Goal: Transaction & Acquisition: Purchase product/service

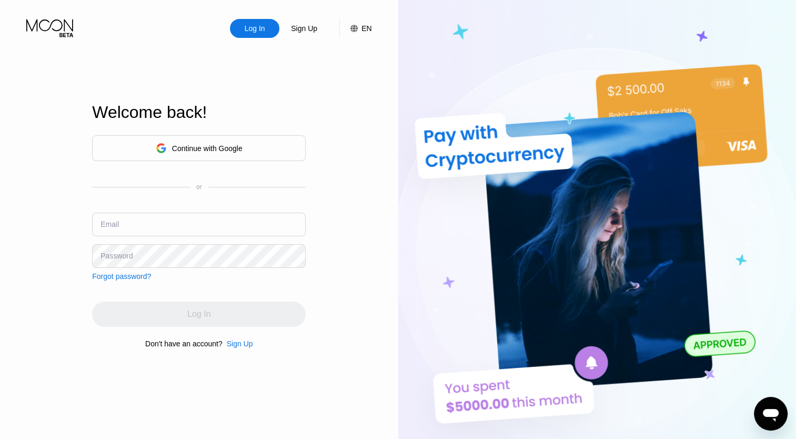
click at [227, 49] on div "Welcome back! Continue with Google or Email Password Forgot password? Log In Do…" at bounding box center [199, 225] width 214 height 483
click at [180, 230] on input "text" at bounding box center [199, 225] width 214 height 24
type input "[EMAIL_ADDRESS][DOMAIN_NAME]"
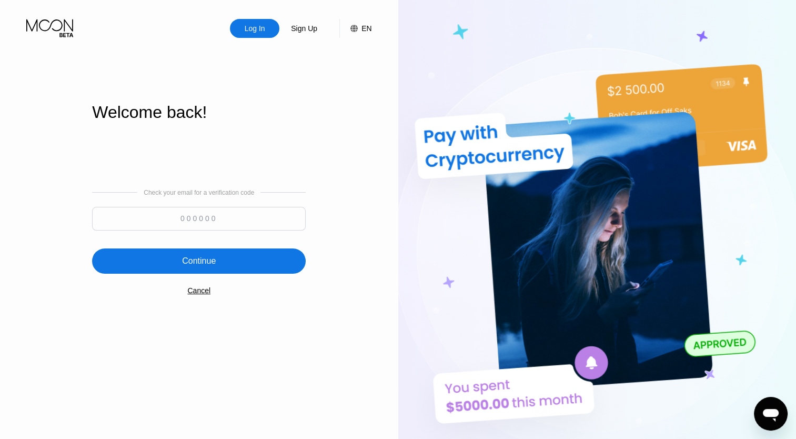
click at [179, 208] on input at bounding box center [199, 219] width 214 height 24
paste input "754261"
type input "754261"
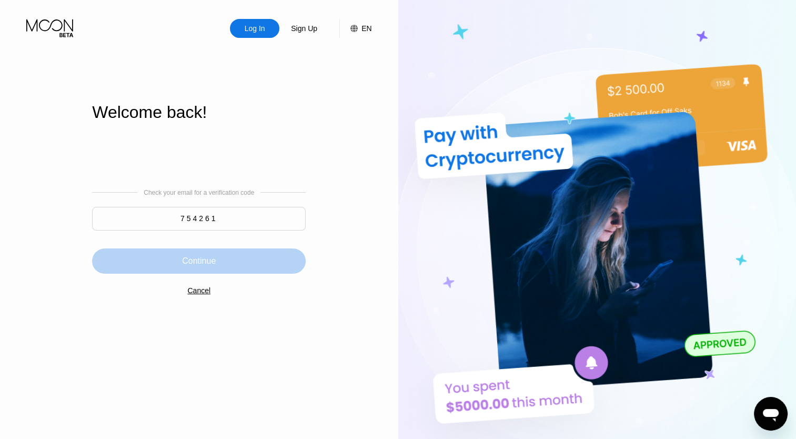
click at [196, 260] on div "Continue" at bounding box center [199, 261] width 34 height 11
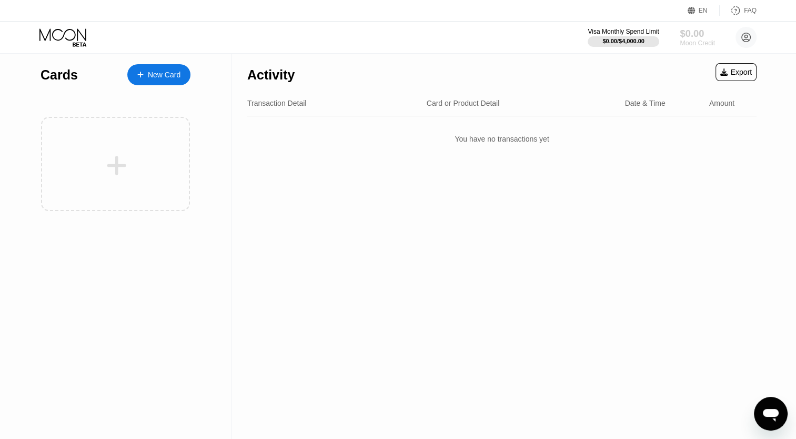
click at [697, 45] on div "Moon Credit" at bounding box center [697, 42] width 35 height 7
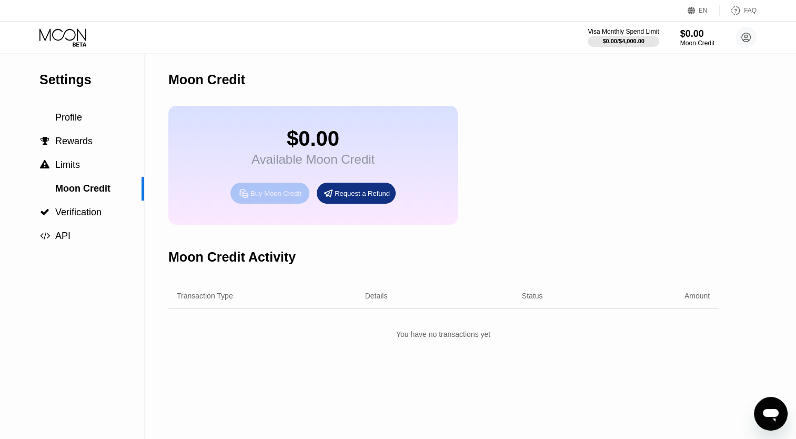
click at [275, 197] on div "Buy Moon Credit" at bounding box center [275, 193] width 51 height 9
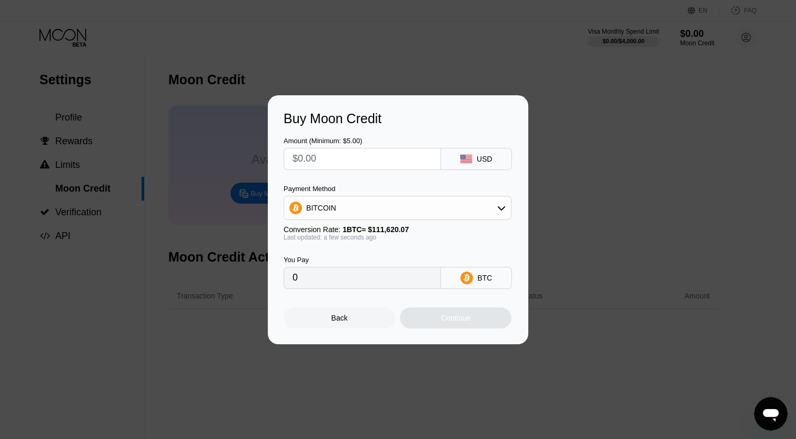
click at [323, 161] on input "text" at bounding box center [362, 158] width 139 height 21
click at [364, 127] on div "Amount (Minimum: $5.00) USD" at bounding box center [398, 148] width 229 height 44
click at [134, 174] on div "Buy Moon Credit Amount (Minimum: $5.00) USD Payment Method BITCOIN Conversion R…" at bounding box center [398, 219] width 796 height 249
click at [204, 269] on div "Buy Moon Credit Amount (Minimum: $5.00) USD Payment Method BITCOIN Conversion R…" at bounding box center [398, 219] width 796 height 249
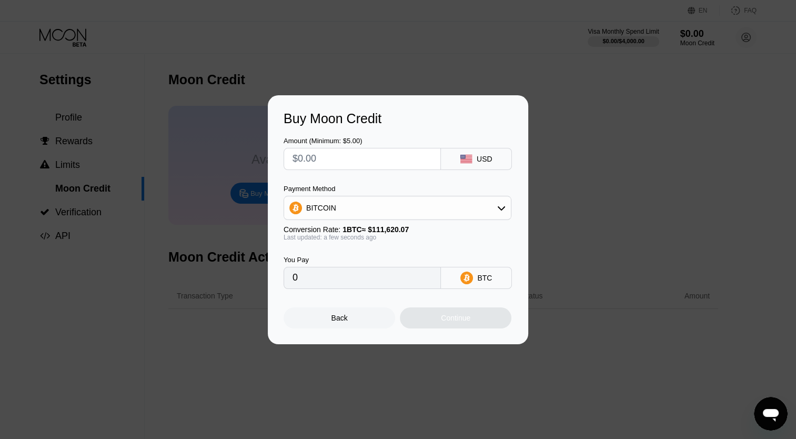
click at [606, 108] on div "Buy Moon Credit Amount (Minimum: $5.00) USD Payment Method BITCOIN Conversion R…" at bounding box center [398, 219] width 796 height 249
click at [343, 317] on div "Back" at bounding box center [340, 318] width 16 height 8
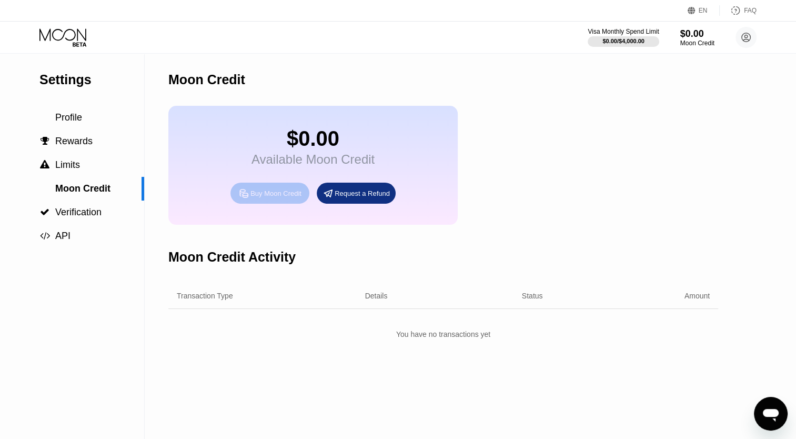
click at [266, 198] on div "Buy Moon Credit" at bounding box center [275, 193] width 51 height 9
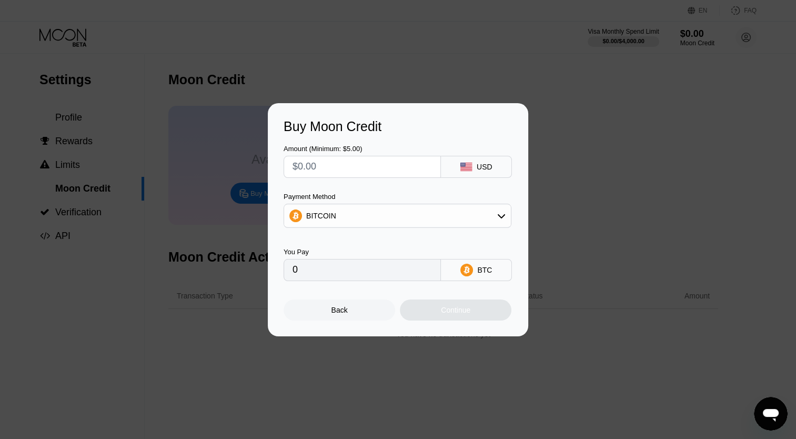
click at [314, 174] on input "text" at bounding box center [362, 166] width 139 height 21
type input "$2"
type input "0.00001792"
type input "$20"
type input "0.00017918"
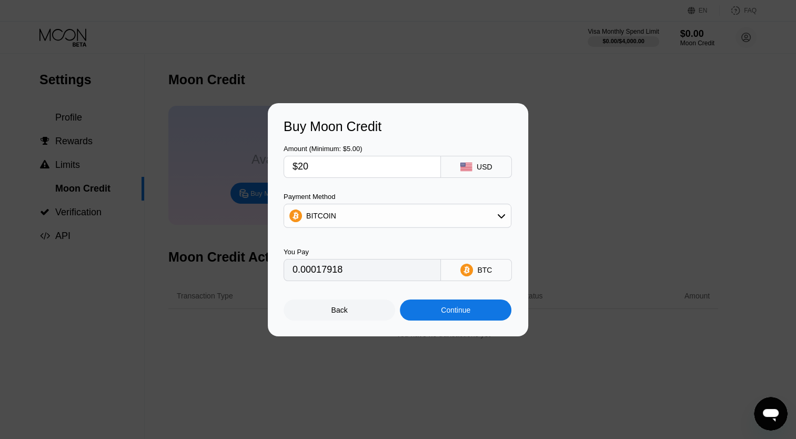
type input "$201"
type input "0.00180076"
type input "$201"
click at [337, 229] on div "Payment Method BITCOIN" at bounding box center [398, 213] width 228 height 41
click at [330, 223] on div "BITCOIN" at bounding box center [397, 215] width 227 height 21
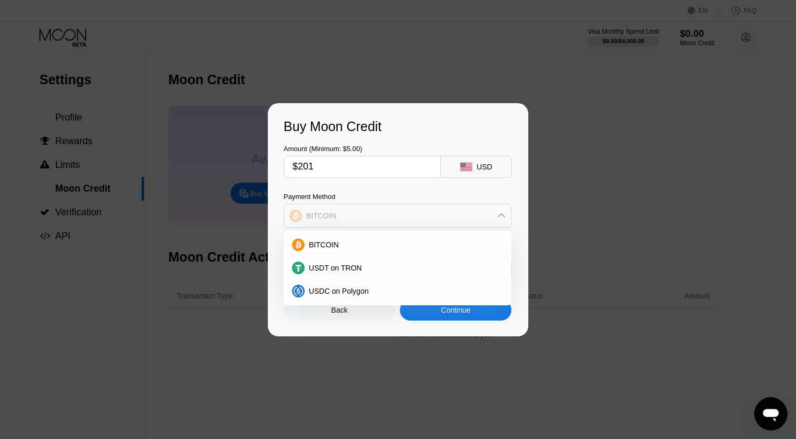
click at [330, 223] on div "BITCOIN" at bounding box center [397, 215] width 227 height 21
click at [446, 317] on div "Continue" at bounding box center [456, 309] width 112 height 21
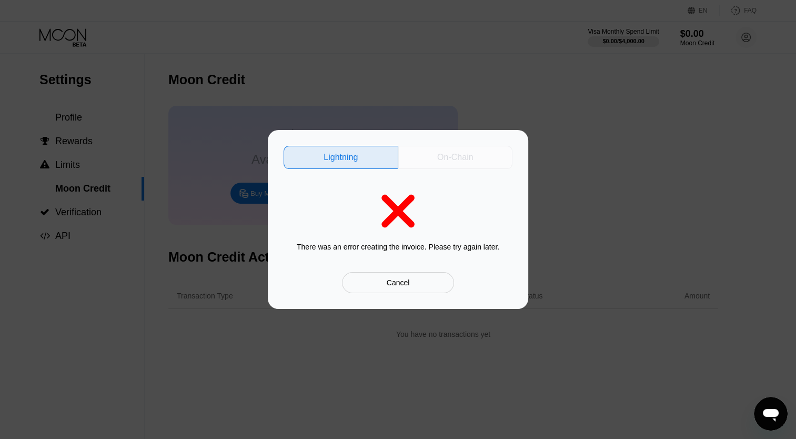
click at [446, 162] on div "On-Chain" at bounding box center [455, 157] width 36 height 11
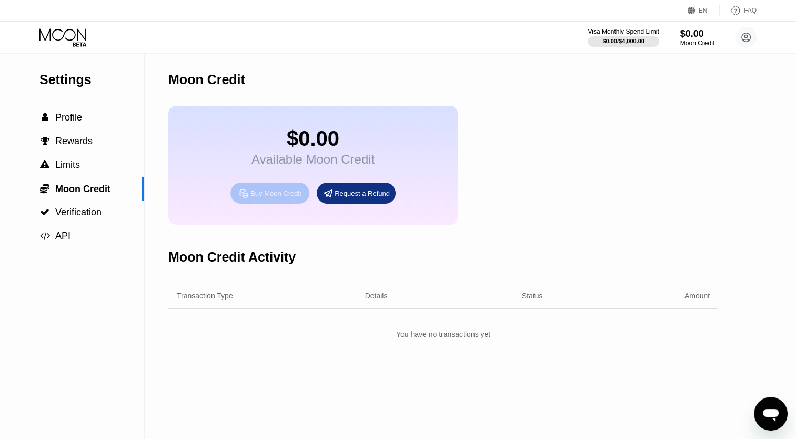
click at [271, 204] on div "Buy Moon Credit" at bounding box center [269, 193] width 79 height 21
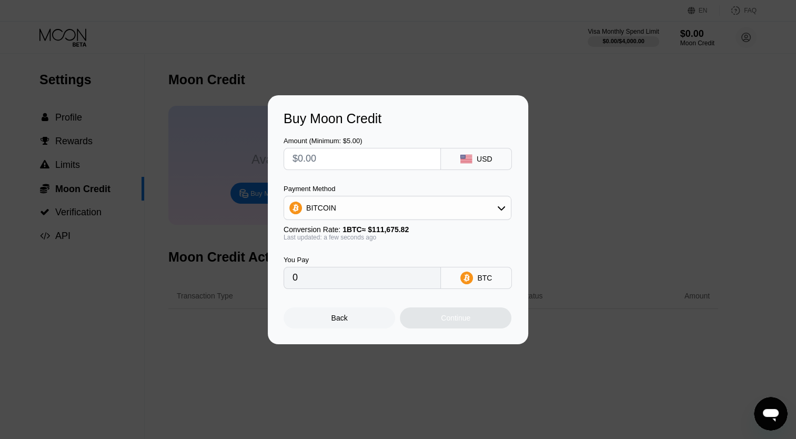
click at [400, 157] on input "text" at bounding box center [362, 158] width 139 height 21
type input "$2"
type input "0.00001791"
type input "$20"
type input "0.00017909"
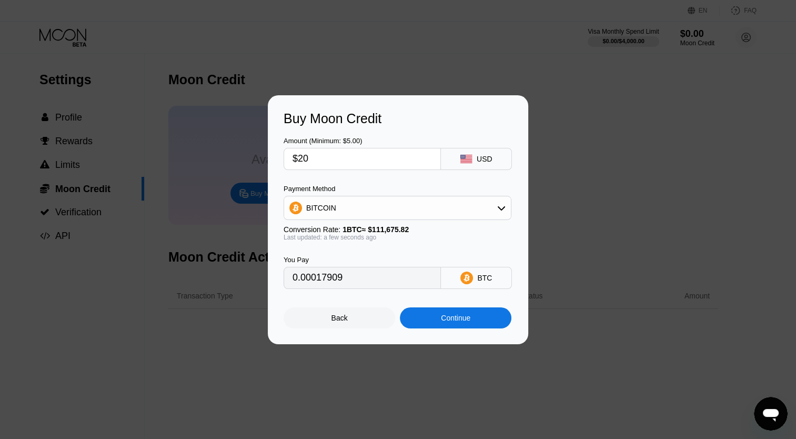
type input "$201"
type input "0.00179986"
type input "$201"
click at [480, 318] on div "Continue" at bounding box center [456, 317] width 112 height 21
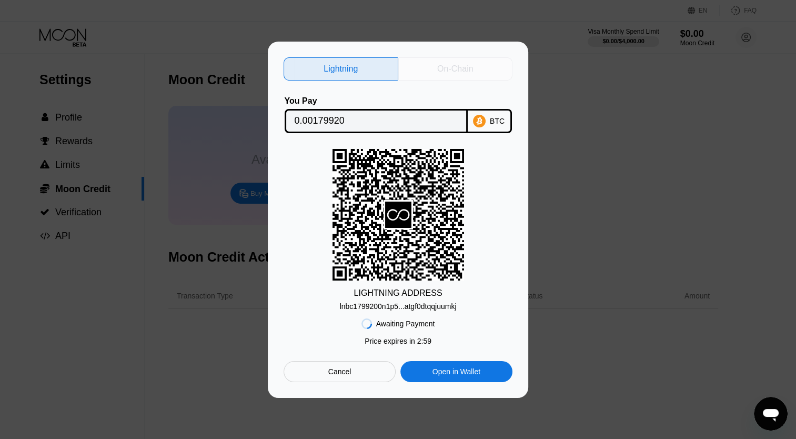
click at [431, 68] on div "On-Chain" at bounding box center [455, 68] width 115 height 23
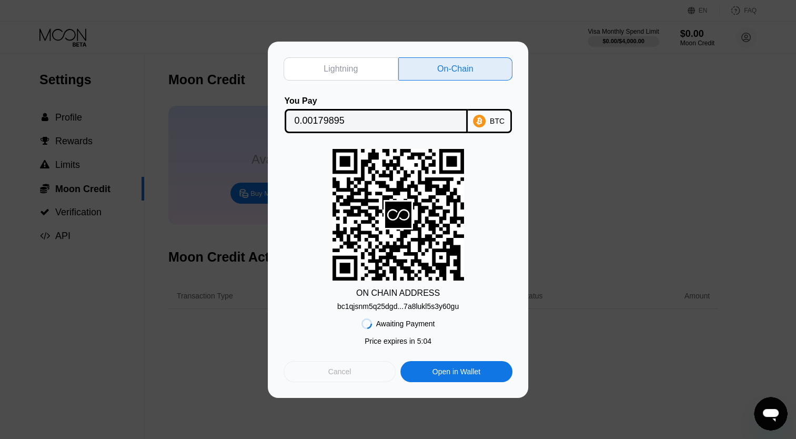
click at [343, 376] on div "Cancel" at bounding box center [339, 371] width 23 height 9
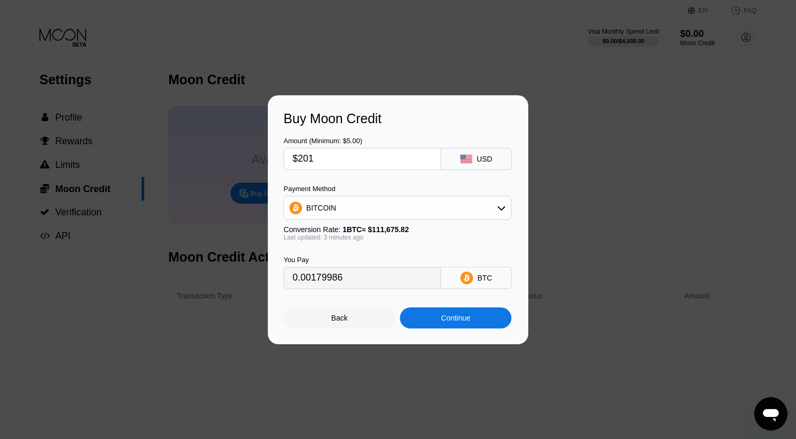
click at [362, 323] on div "Back" at bounding box center [340, 317] width 112 height 21
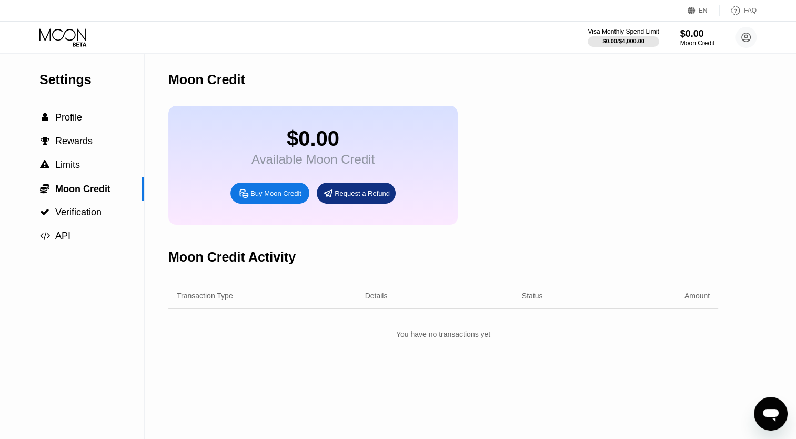
click at [116, 107] on div "Settings  Profile  Rewards  Limits  Moon Credit  Verification  API" at bounding box center [72, 151] width 144 height 194
click at [111, 112] on div " Profile" at bounding box center [72, 118] width 144 height 24
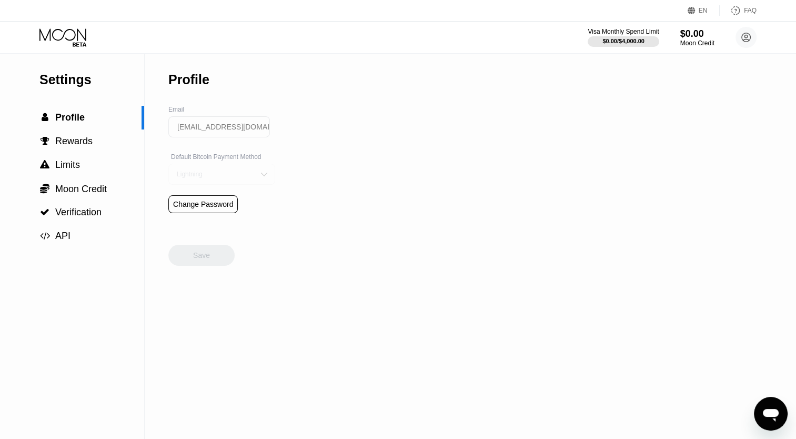
click at [206, 178] on div "Lightning" at bounding box center [213, 173] width 79 height 7
click at [209, 218] on div "On-Chain" at bounding box center [221, 216] width 95 height 7
click at [206, 259] on div "Save" at bounding box center [201, 254] width 17 height 9
click at [96, 193] on span "Moon Credit" at bounding box center [81, 189] width 52 height 11
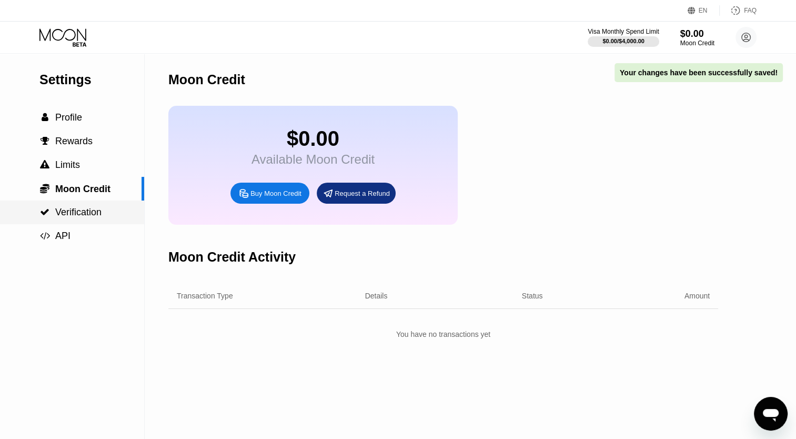
click at [97, 213] on span "Verification" at bounding box center [78, 212] width 46 height 11
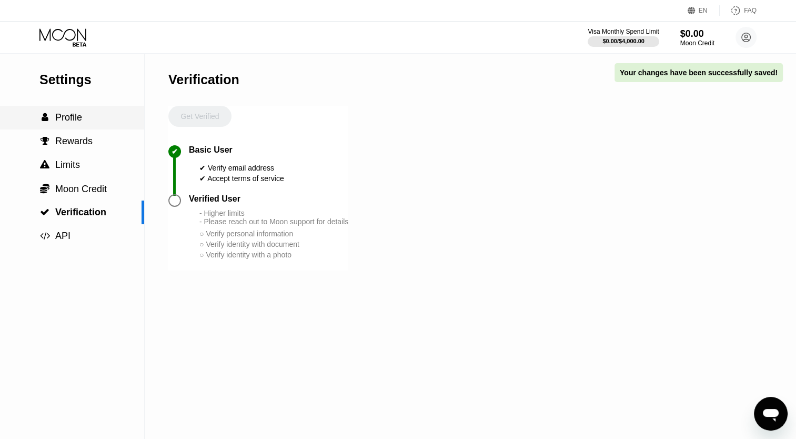
click at [82, 123] on div " Profile" at bounding box center [72, 117] width 144 height 11
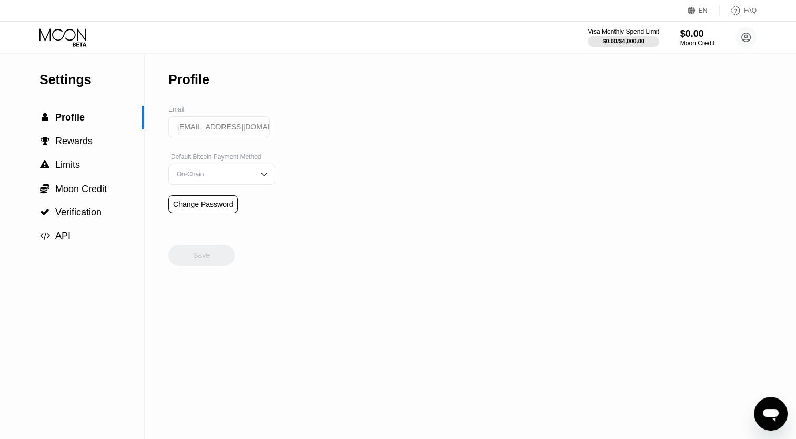
click at [68, 27] on div "Visa Monthly Spend Limit $0.00 / $4,000.00 $0.00 Moon Credit corneliosilentini@…" at bounding box center [398, 38] width 796 height 32
click at [57, 232] on div " API" at bounding box center [72, 236] width 144 height 24
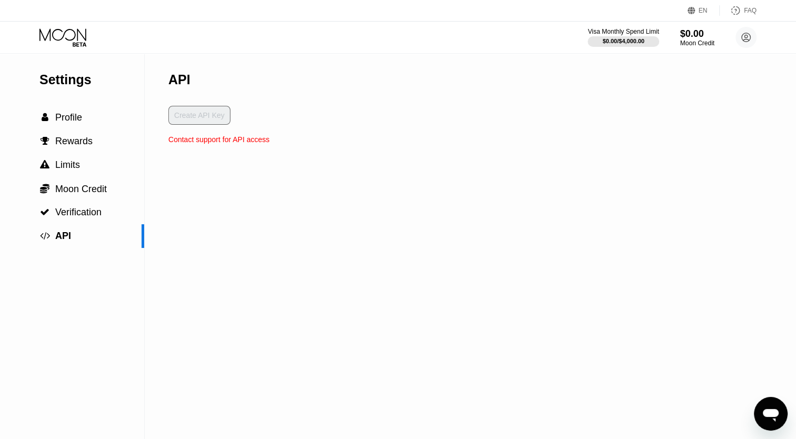
click at [191, 118] on div "Create API Key" at bounding box center [218, 120] width 101 height 29
click at [64, 32] on icon at bounding box center [63, 37] width 49 height 18
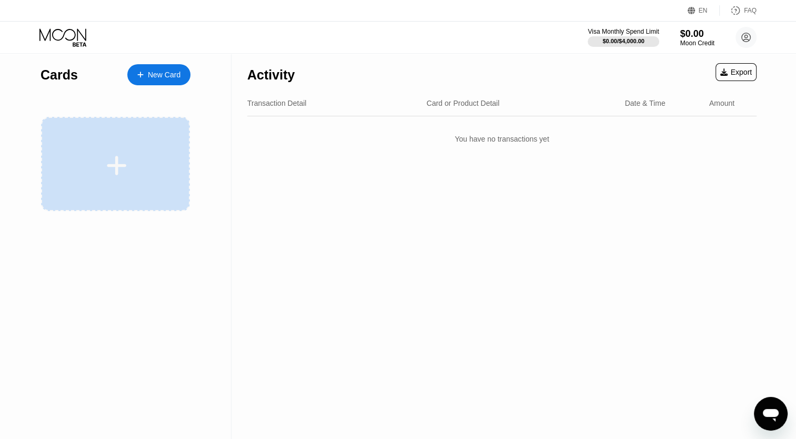
click at [135, 147] on div at bounding box center [115, 164] width 149 height 94
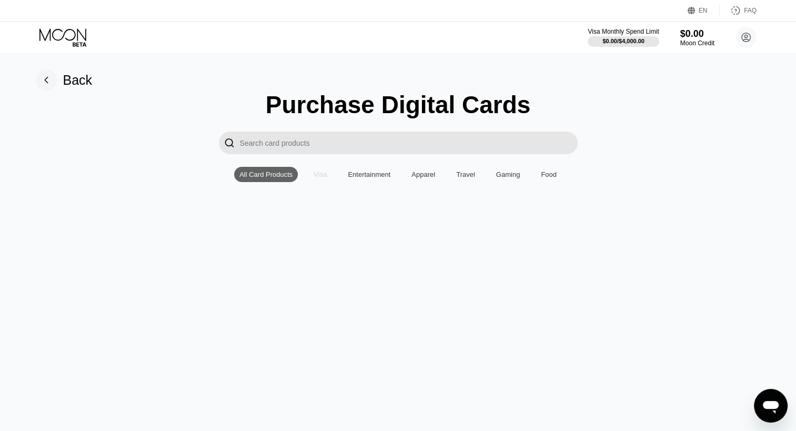
click at [320, 178] on div "Visa" at bounding box center [320, 174] width 13 height 8
click at [252, 178] on div "All Card Products" at bounding box center [265, 174] width 53 height 8
click at [47, 83] on icon at bounding box center [46, 80] width 3 height 6
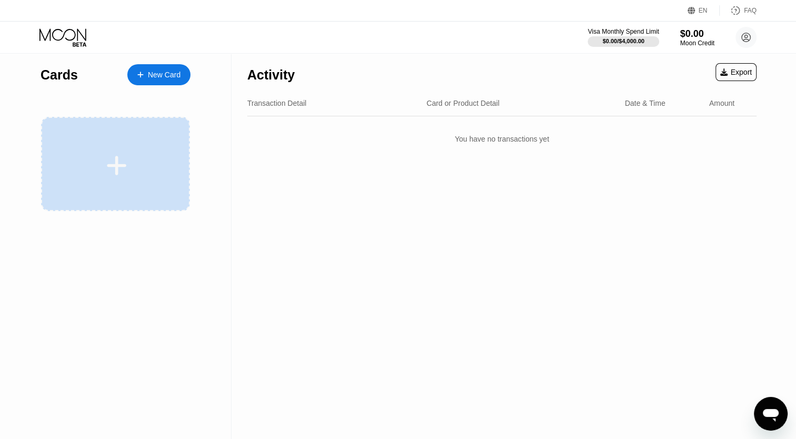
click at [135, 152] on div at bounding box center [115, 164] width 149 height 94
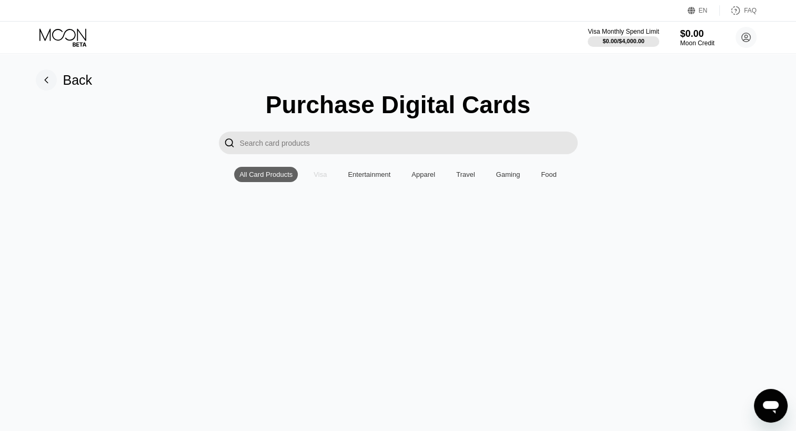
click at [322, 174] on div "Visa" at bounding box center [320, 174] width 13 height 8
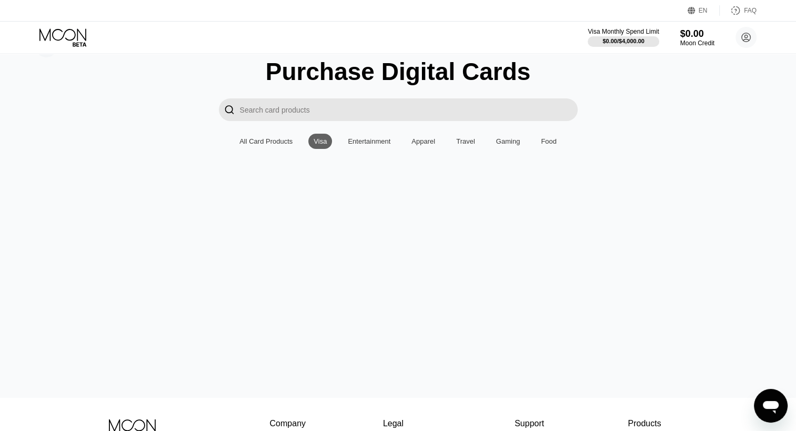
scroll to position [31, 0]
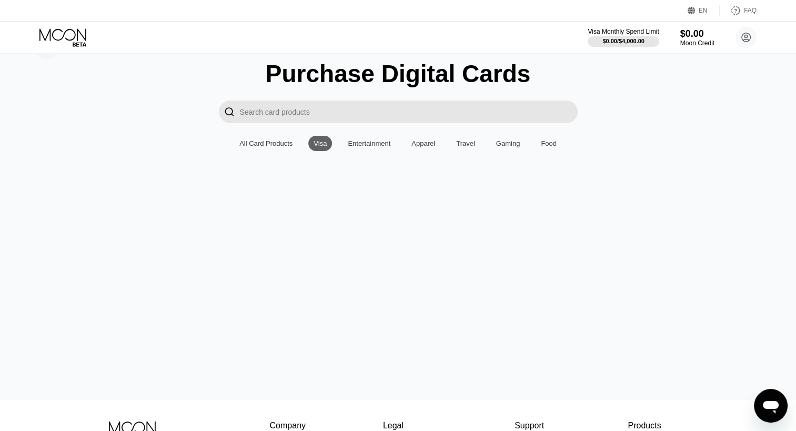
click at [360, 108] on input "Search card products" at bounding box center [409, 112] width 338 height 23
type input "visa"
click at [360, 108] on input "visa" at bounding box center [409, 112] width 338 height 23
click at [578, 313] on div at bounding box center [398, 263] width 772 height 103
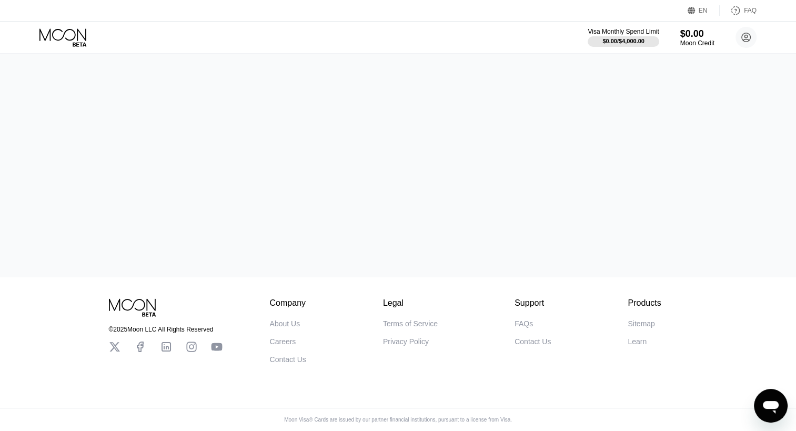
scroll to position [0, 0]
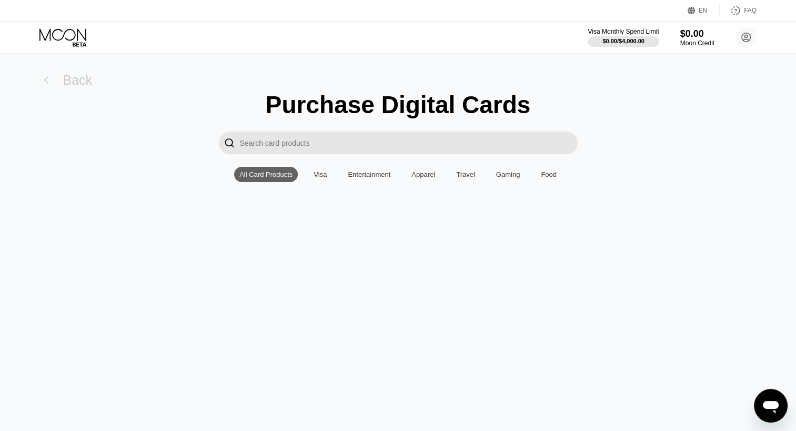
click at [57, 81] on div "Back" at bounding box center [64, 79] width 57 height 21
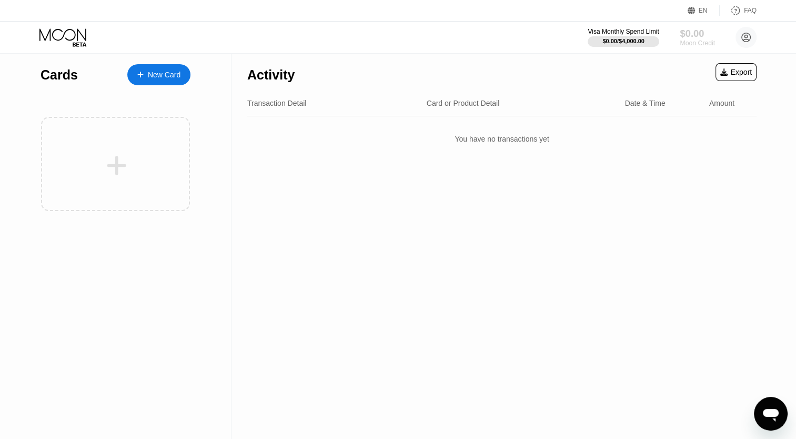
click at [690, 33] on div "$0.00" at bounding box center [697, 33] width 35 height 11
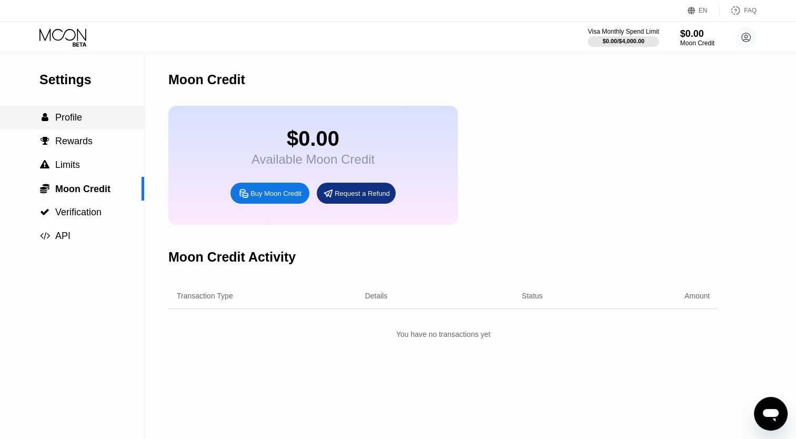
click at [108, 123] on div " Profile" at bounding box center [72, 117] width 144 height 11
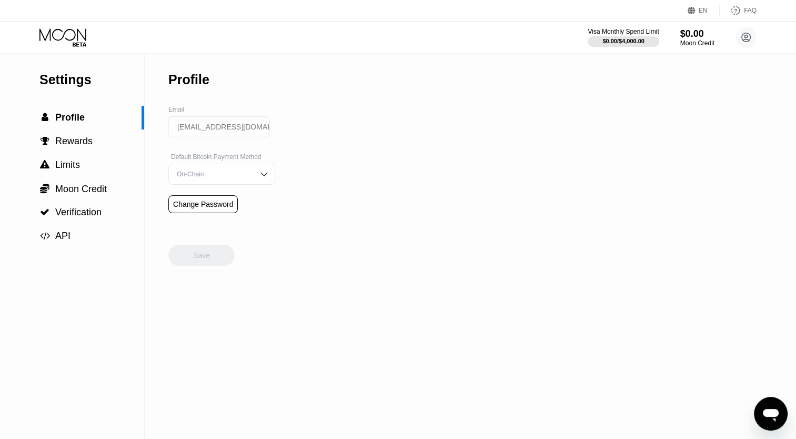
click at [77, 56] on div "Settings  Profile  Rewards  Limits  Moon Credit  Verification  API" at bounding box center [72, 151] width 144 height 194
click at [71, 43] on icon at bounding box center [63, 37] width 49 height 18
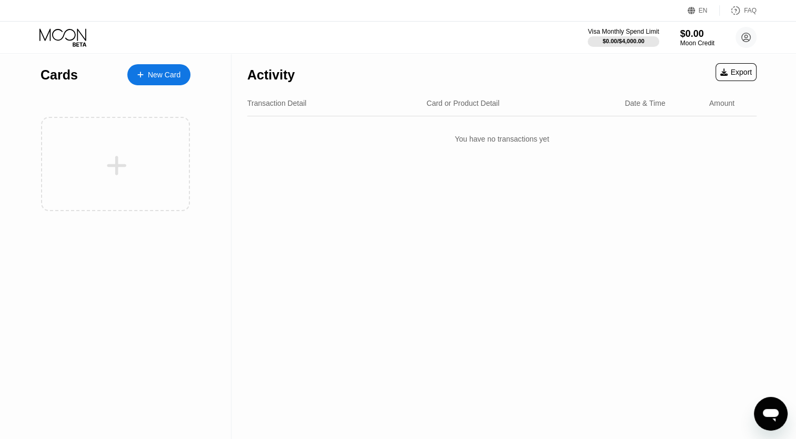
click at [161, 78] on div "New Card" at bounding box center [164, 75] width 33 height 9
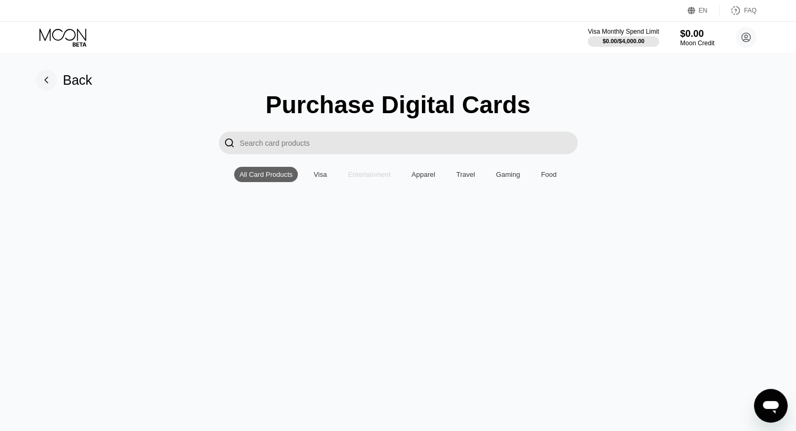
click at [370, 177] on div "Entertainment" at bounding box center [369, 174] width 43 height 8
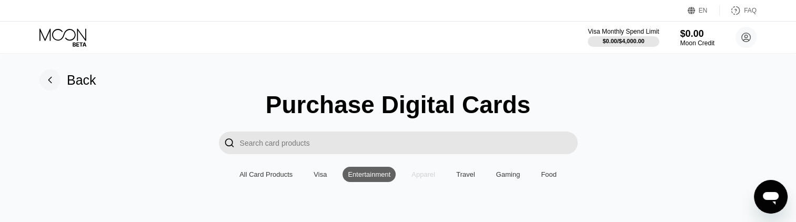
click at [413, 175] on div "Apparel" at bounding box center [424, 174] width 24 height 8
click at [244, 176] on div "All Card Products" at bounding box center [265, 174] width 53 height 8
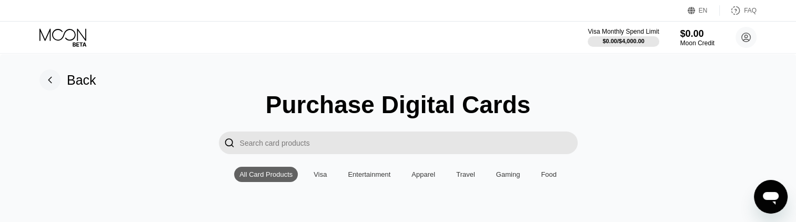
click at [276, 148] on input "Search card products" at bounding box center [409, 143] width 338 height 23
type input "netf"
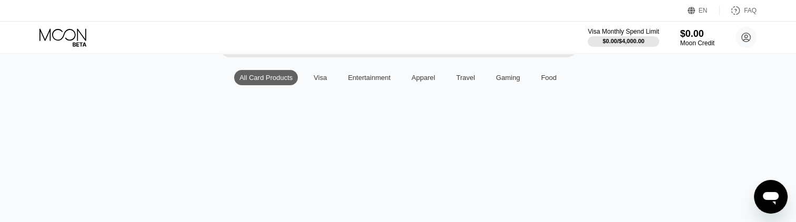
scroll to position [97, 0]
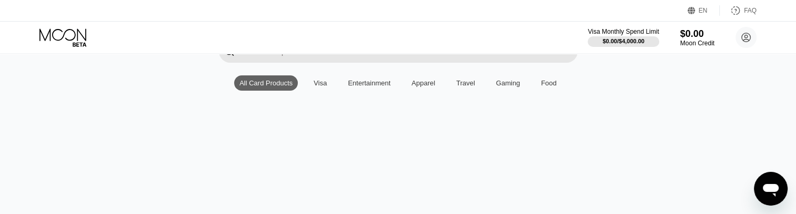
scroll to position [94, 0]
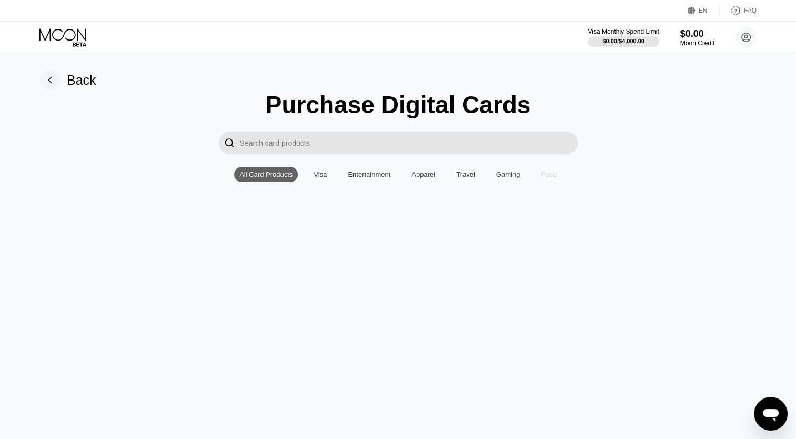
click at [541, 178] on div "Food" at bounding box center [549, 174] width 16 height 8
click at [478, 168] on div "Purchase Digital Cards  All Card Products Visa Entertainment Apparel Travel Ga…" at bounding box center [398, 218] width 765 height 255
click at [470, 178] on div "Travel" at bounding box center [465, 174] width 19 height 8
drag, startPoint x: 448, startPoint y: 71, endPoint x: 272, endPoint y: 100, distance: 178.7
click at [272, 100] on div "Back Purchase Digital Cards  All Card Products Visa Entertainment Apparel Trav…" at bounding box center [398, 246] width 796 height 385
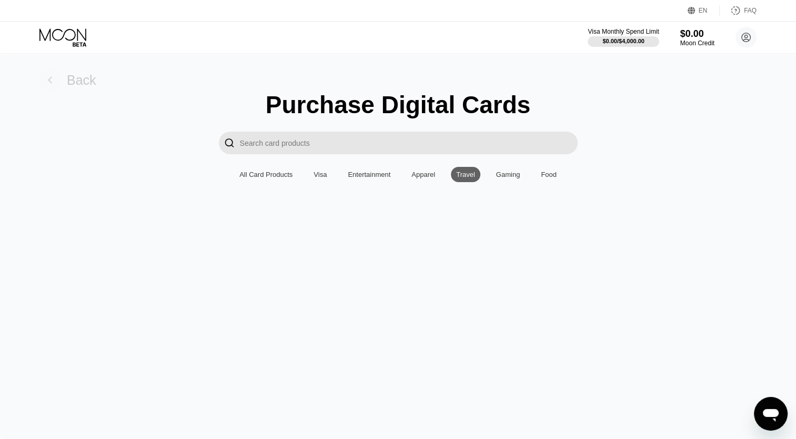
click at [55, 88] on rect at bounding box center [49, 79] width 21 height 21
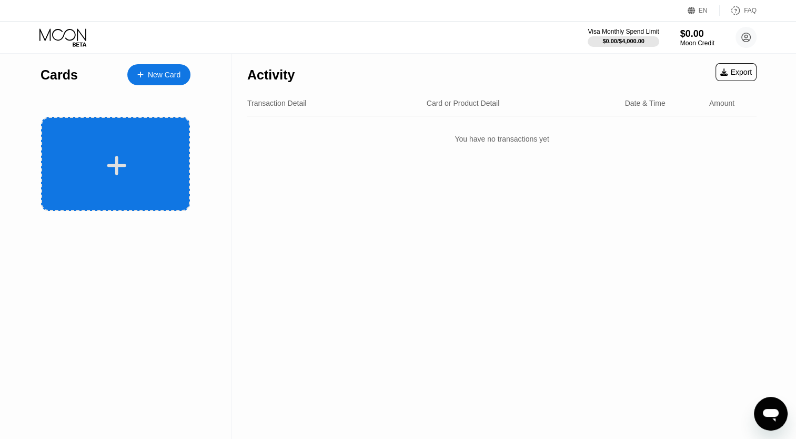
click at [121, 154] on icon at bounding box center [116, 166] width 21 height 24
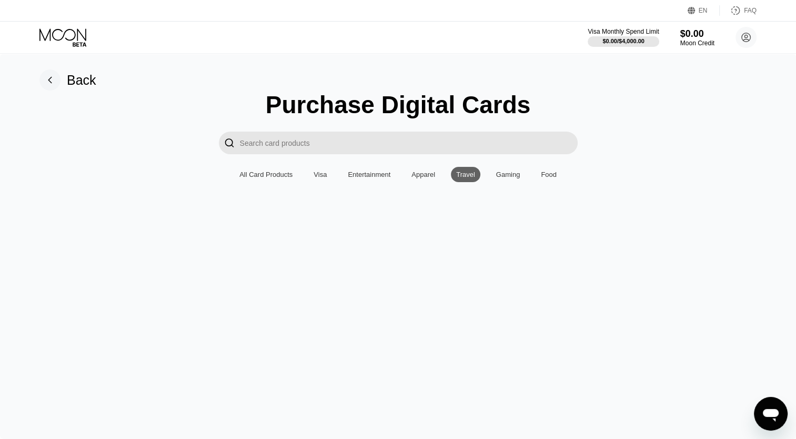
click at [395, 144] on input "Search card products" at bounding box center [409, 143] width 338 height 23
type input "uyweefiggwe"
type input "net"
click at [395, 144] on input "moon" at bounding box center [409, 143] width 338 height 23
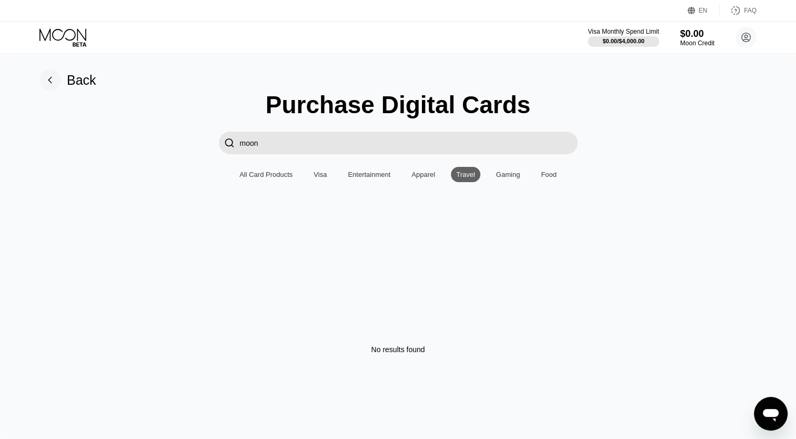
type input "ì"
